Goal: Information Seeking & Learning: Learn about a topic

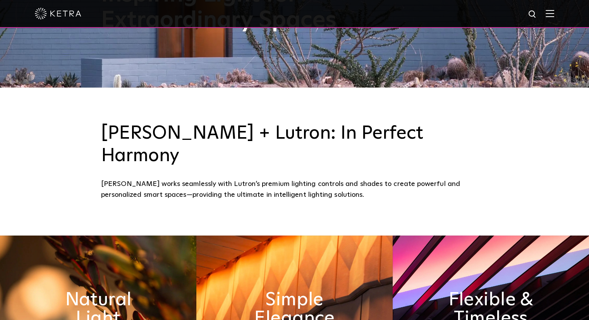
scroll to position [310, 0]
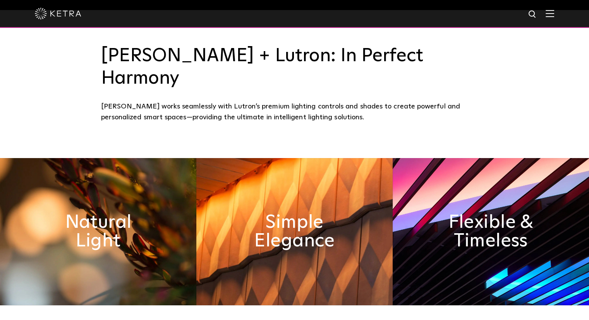
click at [554, 14] on img at bounding box center [550, 13] width 9 height 7
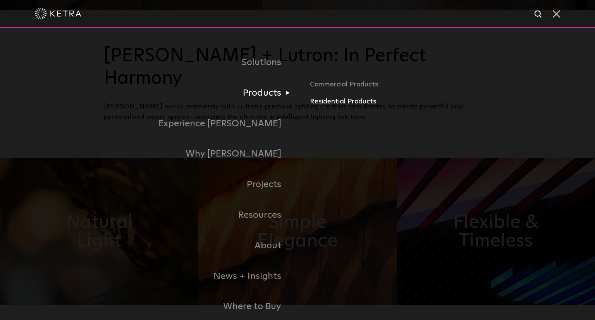
click at [339, 103] on link "Residential Products" at bounding box center [400, 101] width 181 height 11
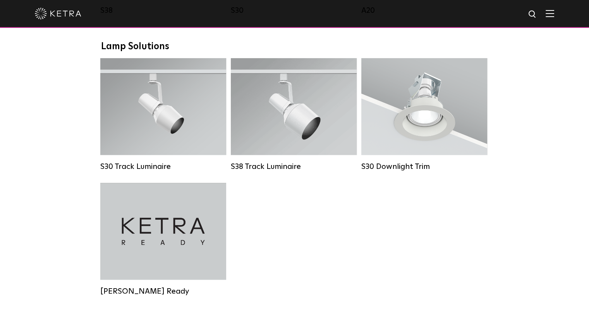
scroll to position [504, 0]
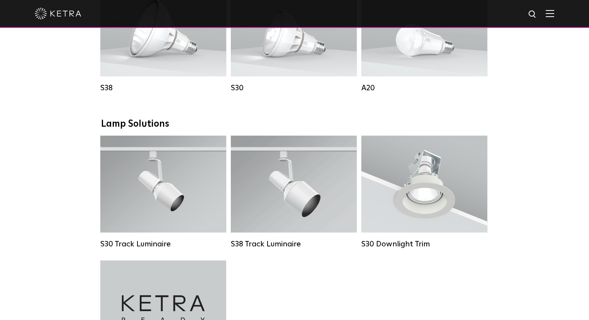
click at [554, 15] on img at bounding box center [550, 13] width 9 height 7
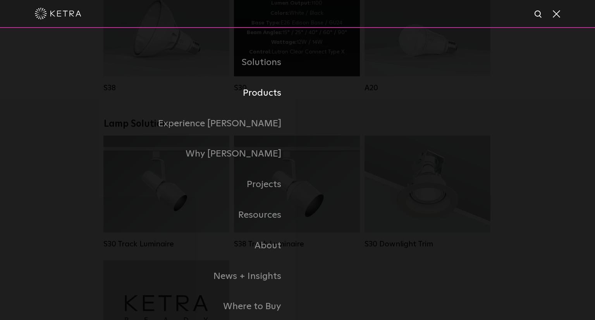
drag, startPoint x: 281, startPoint y: 93, endPoint x: 327, endPoint y: 89, distance: 45.9
click at [281, 93] on link "Products" at bounding box center [201, 93] width 194 height 31
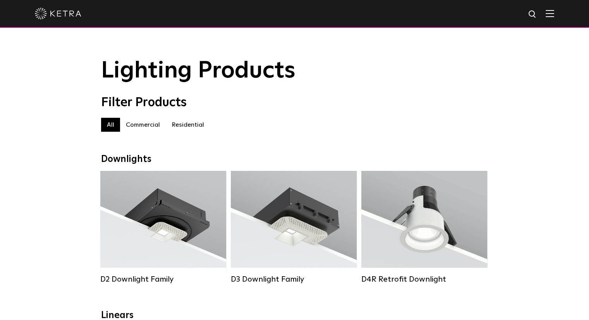
click at [150, 129] on label "Commercial" at bounding box center [143, 125] width 46 height 14
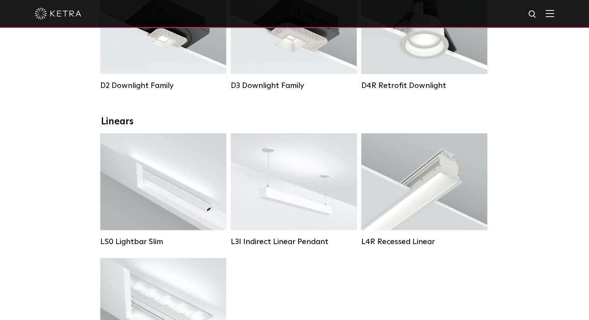
scroll to position [77, 0]
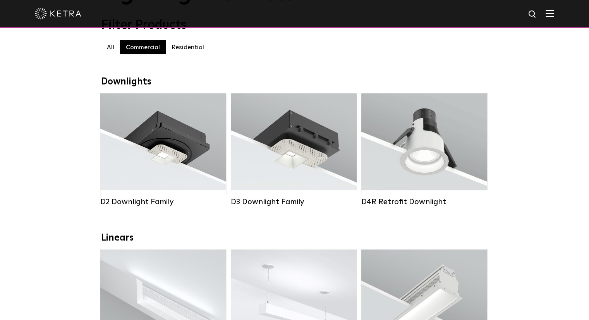
click at [187, 52] on label "Residential" at bounding box center [188, 47] width 44 height 14
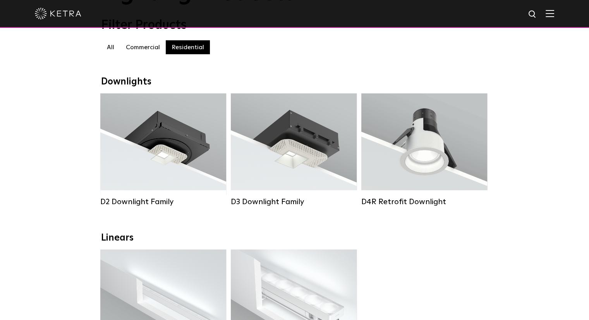
click at [145, 48] on label "Commercial" at bounding box center [143, 47] width 46 height 14
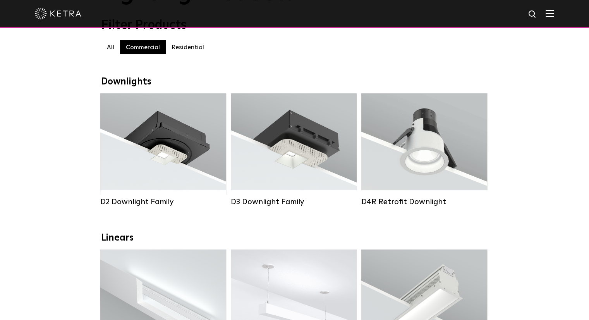
click at [173, 45] on label "Residential" at bounding box center [188, 47] width 44 height 14
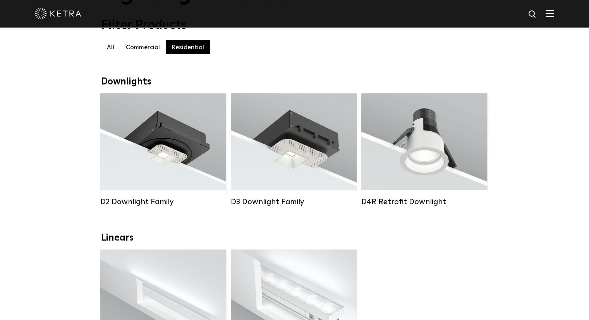
click at [150, 47] on label "Commercial" at bounding box center [143, 47] width 46 height 14
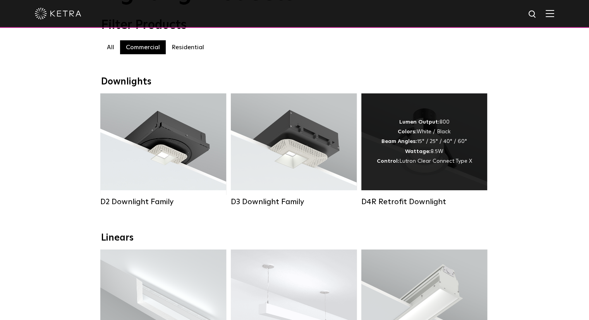
click at [425, 132] on div "Lumen Output: 800 Colors: White / Black Beam Angles: 15° / 25° / 40° / 60° Watt…" at bounding box center [424, 141] width 95 height 49
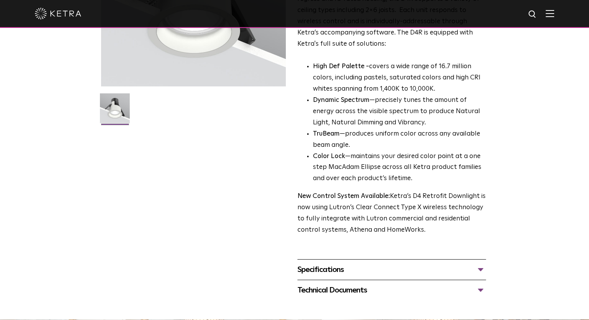
scroll to position [271, 0]
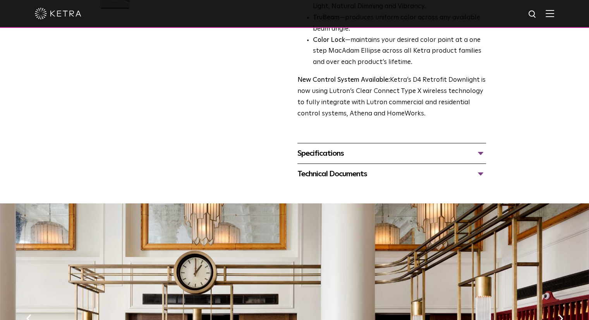
click at [380, 145] on div "Specifications LUMEN OUTPUTS 800 Beam Angles 15, 25, 40, 60, 90 CONTROL Lutron …" at bounding box center [391, 153] width 189 height 21
click at [375, 154] on div "Specifications" at bounding box center [391, 153] width 189 height 12
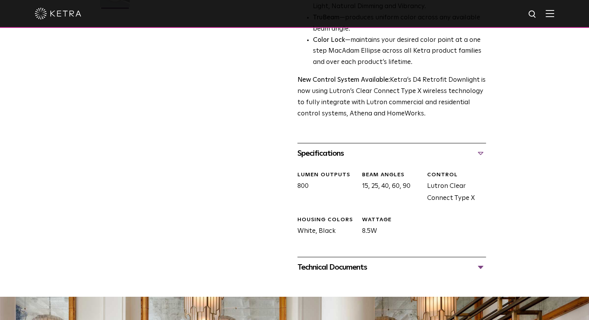
click at [345, 265] on div "Technical Documents" at bounding box center [391, 267] width 189 height 12
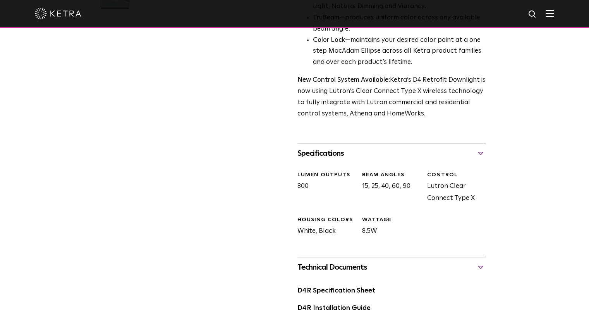
scroll to position [387, 0]
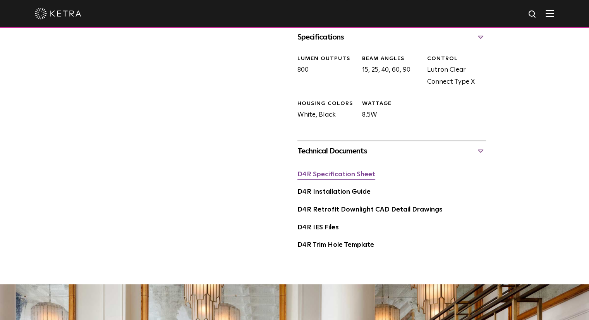
click at [344, 173] on link "D4R Specification Sheet" at bounding box center [336, 174] width 78 height 7
